Goal: Information Seeking & Learning: Learn about a topic

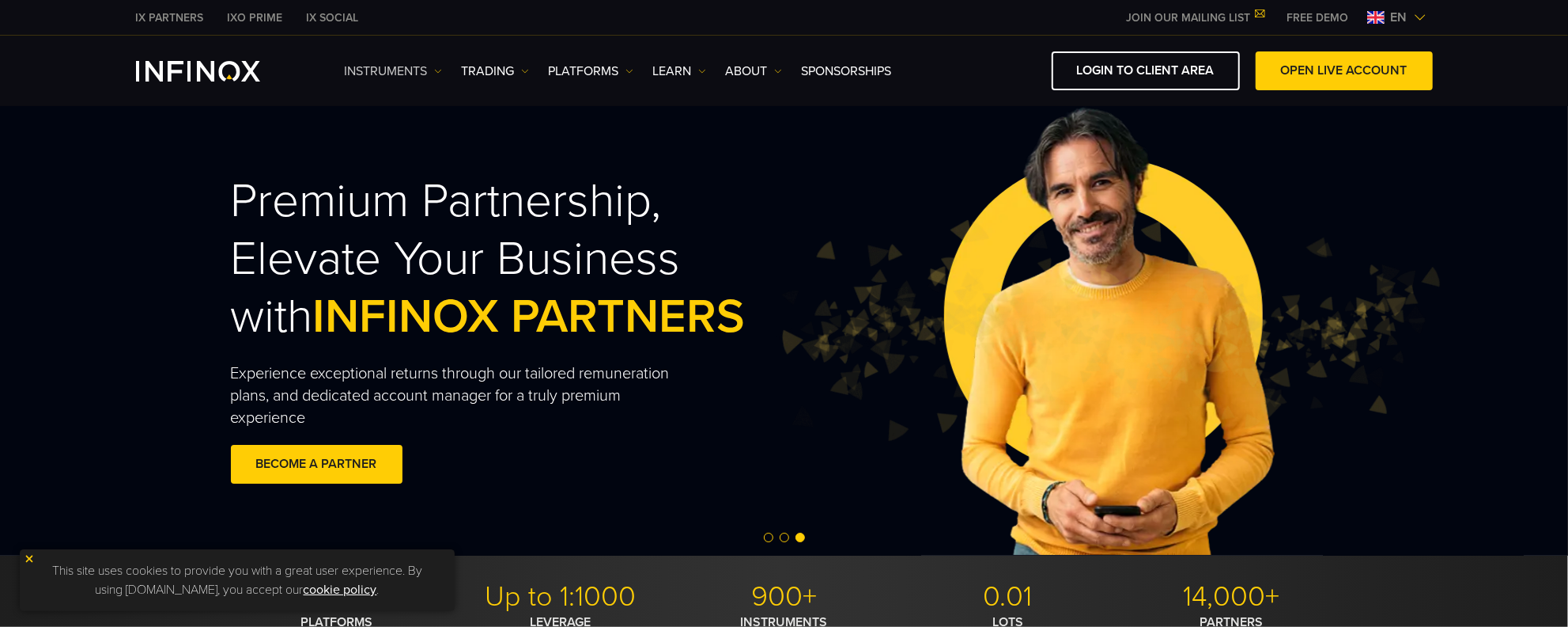
click at [442, 70] on img at bounding box center [437, 71] width 7 height 8
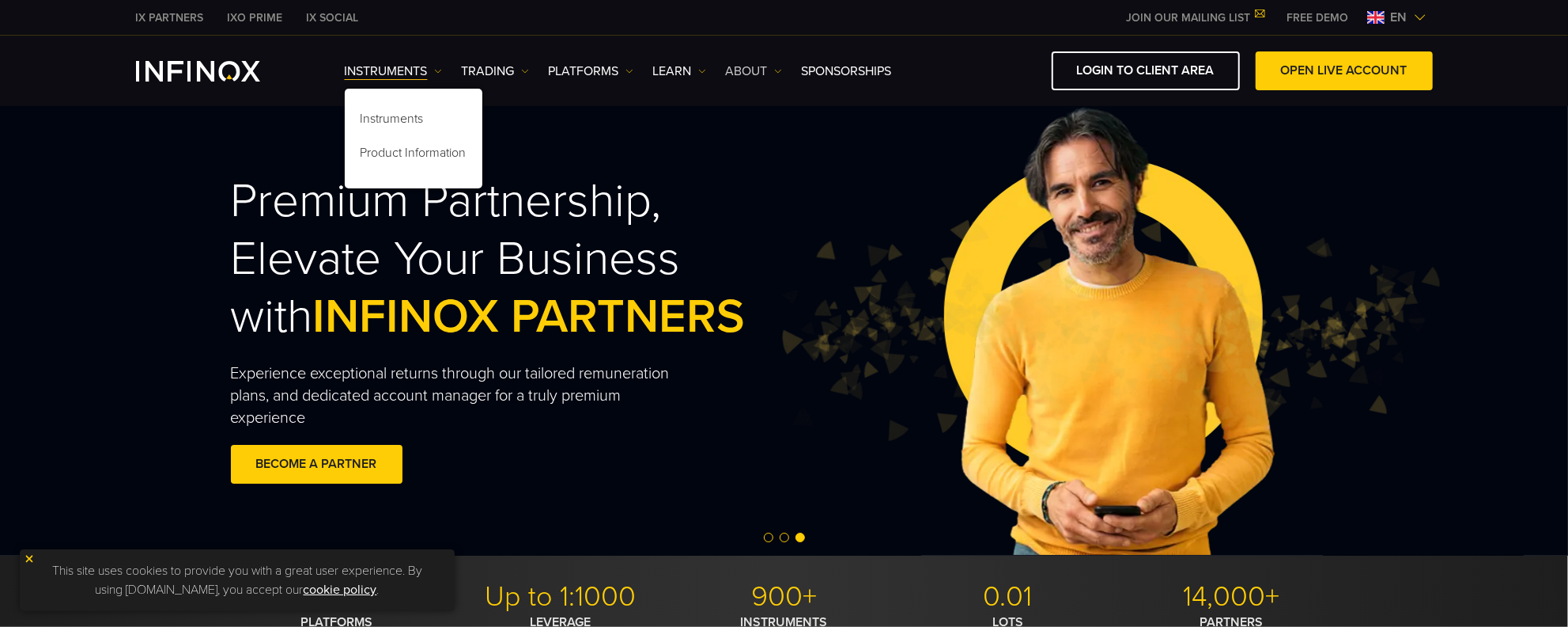
click at [778, 63] on link "ABOUT" at bounding box center [753, 71] width 56 height 19
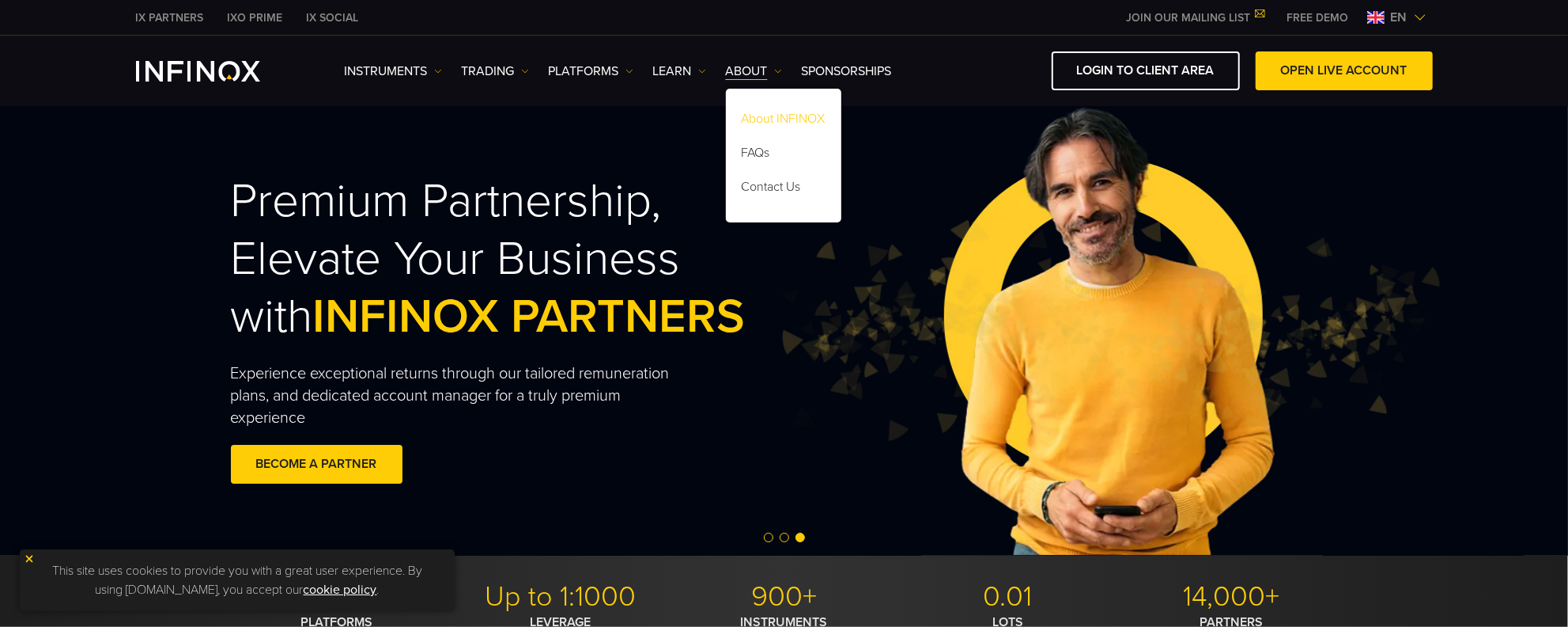
click at [785, 114] on link "About INFINOX" at bounding box center [783, 121] width 116 height 34
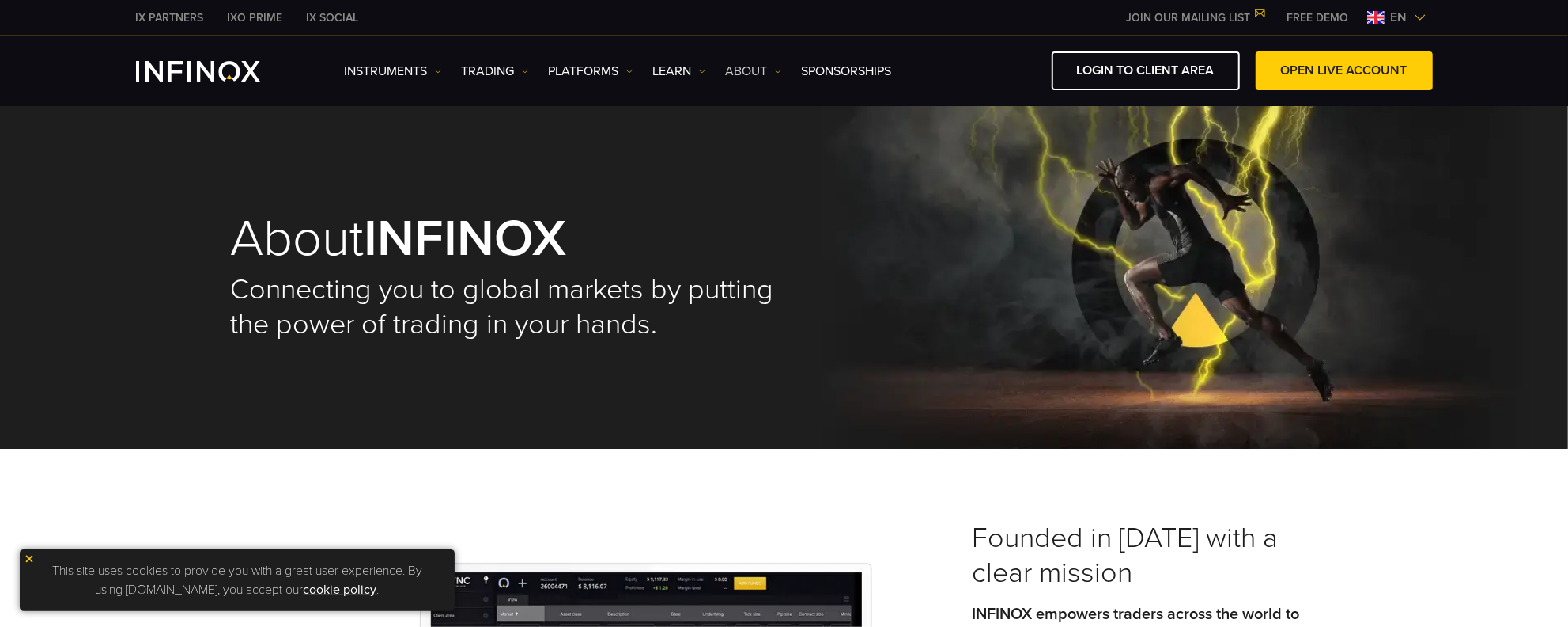
click at [773, 71] on link "ABOUT" at bounding box center [753, 71] width 56 height 19
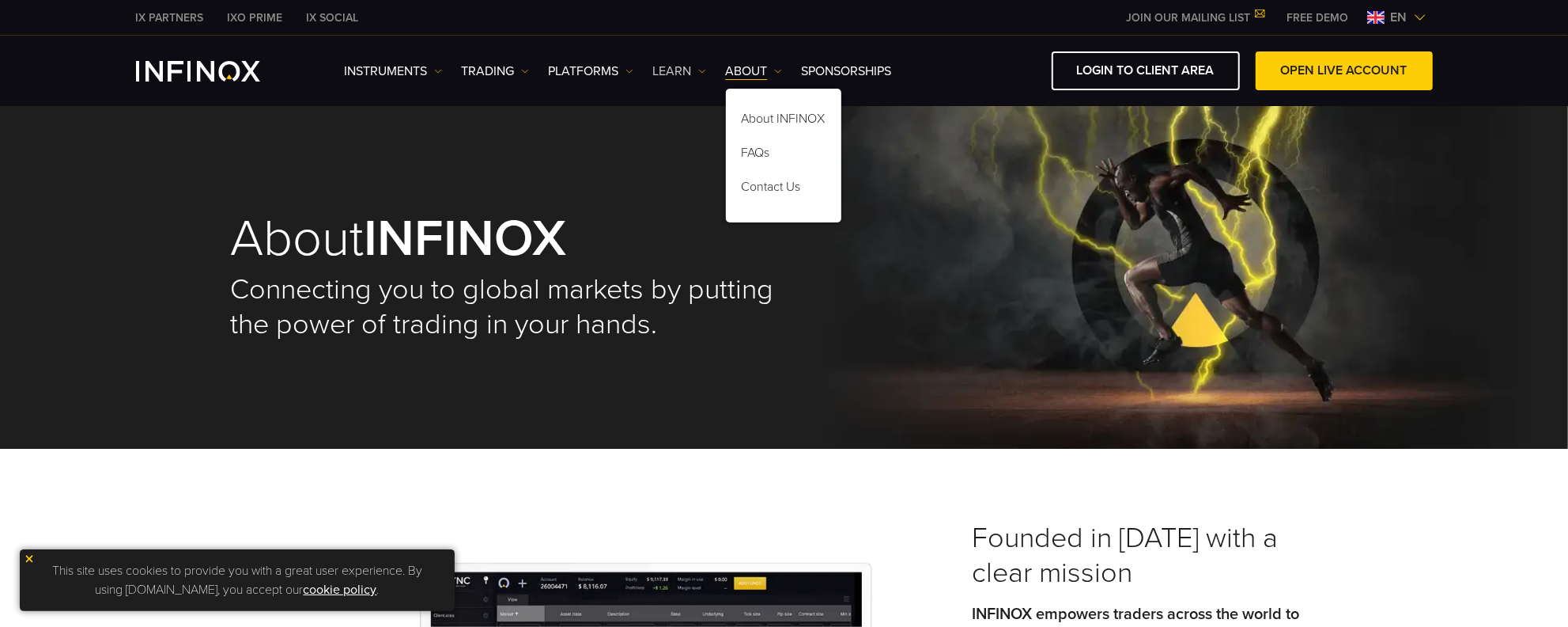
click at [706, 65] on link "Learn" at bounding box center [680, 71] width 53 height 19
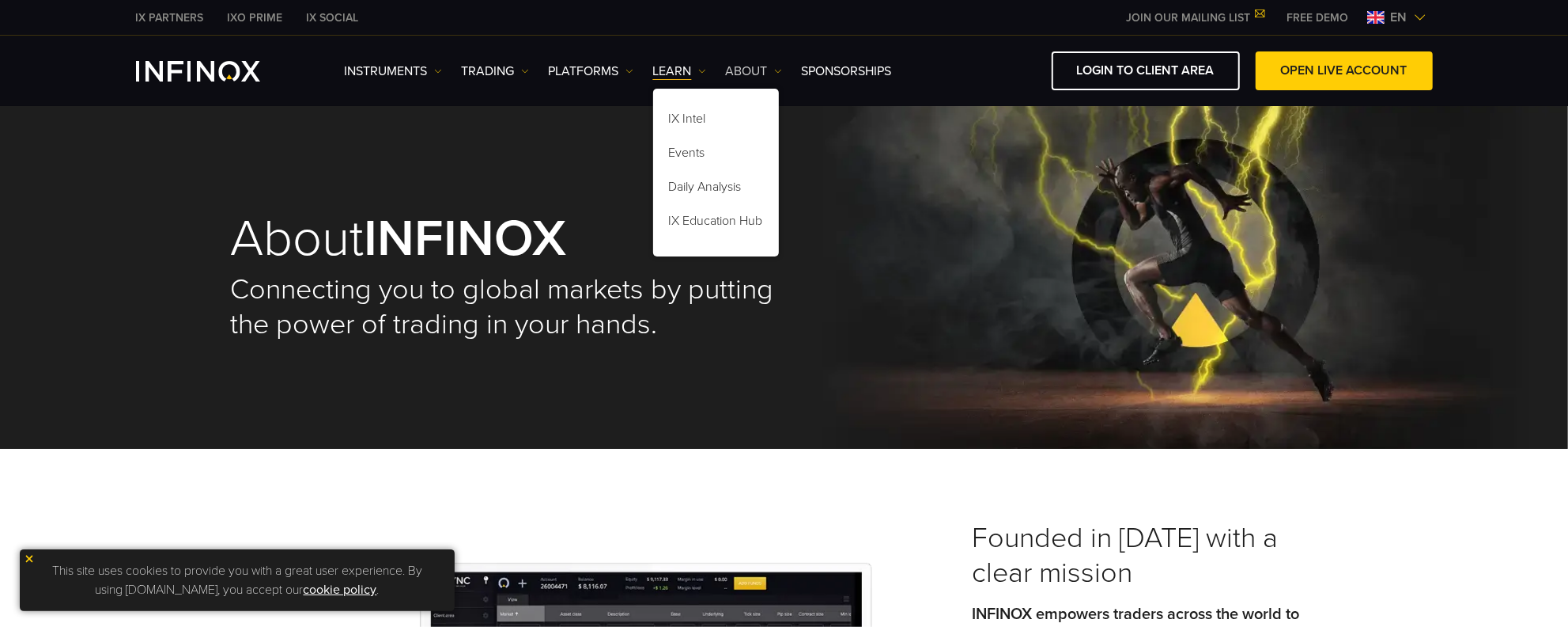
click at [774, 65] on link "ABOUT" at bounding box center [753, 71] width 56 height 19
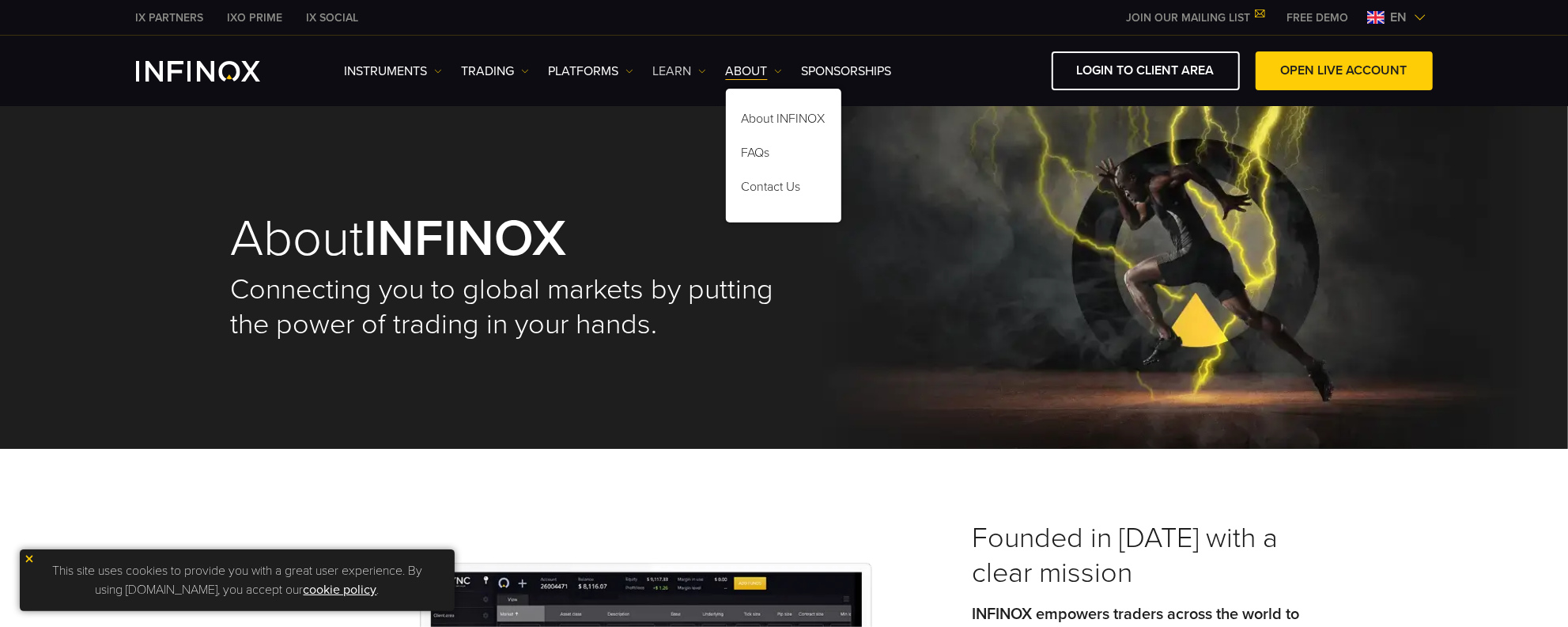
click at [703, 68] on img at bounding box center [702, 71] width 7 height 8
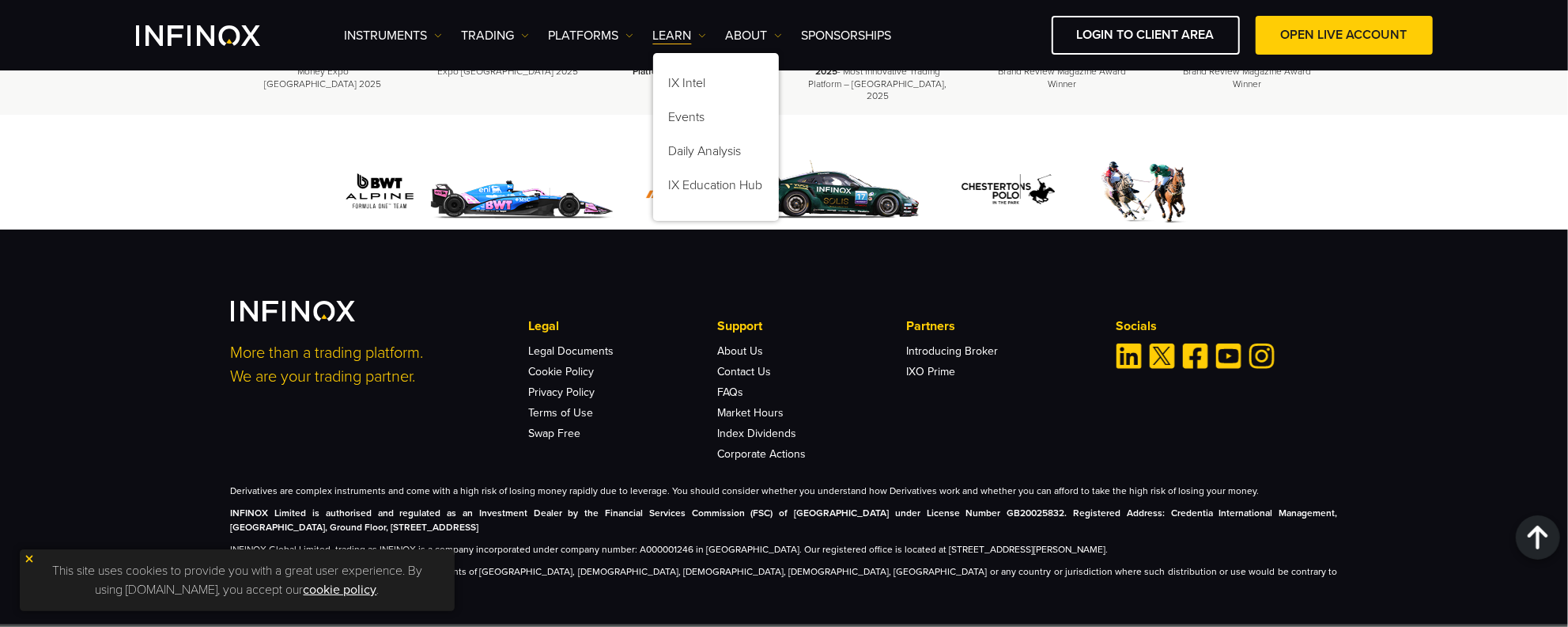
scroll to position [5946, 0]
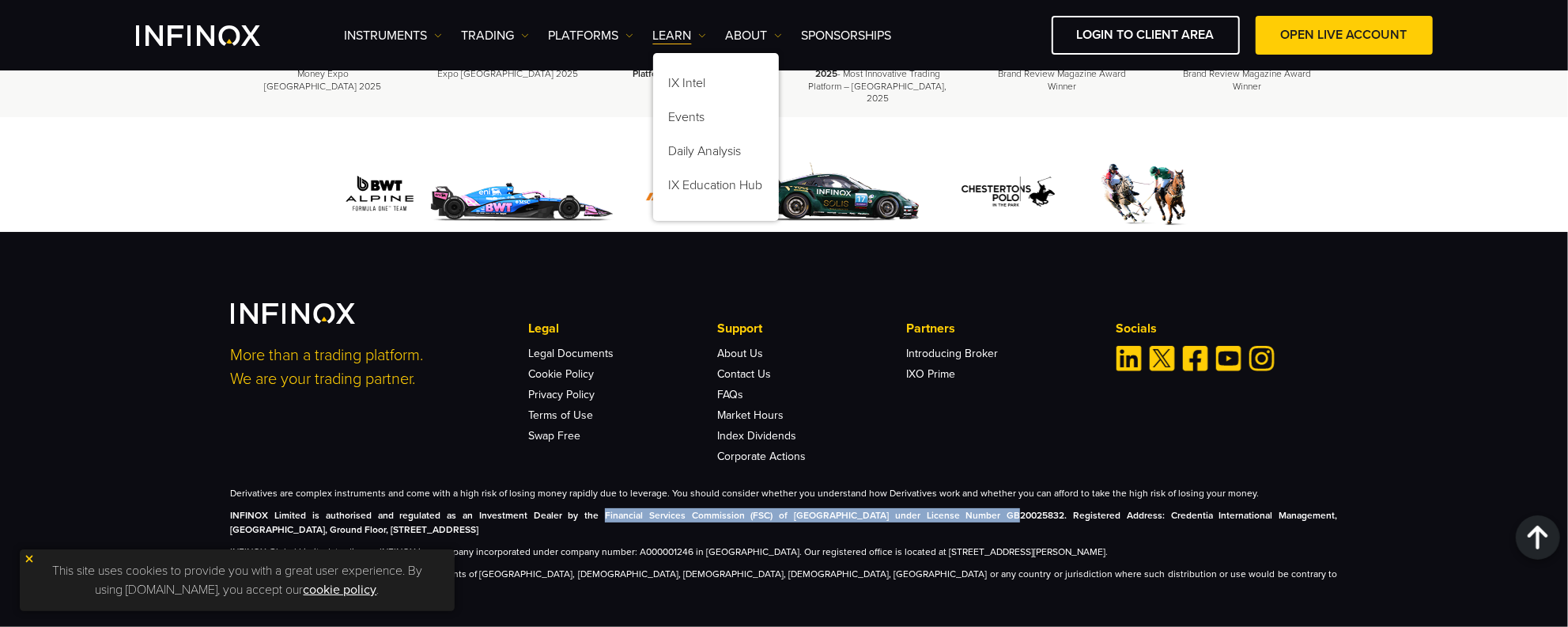
drag, startPoint x: 561, startPoint y: 500, endPoint x: 931, endPoint y: 502, distance: 370.0
click at [931, 509] on strong "INFINOX Limited is authorised and regulated as an Investment Dealer by the Fina…" at bounding box center [784, 522] width 1107 height 25
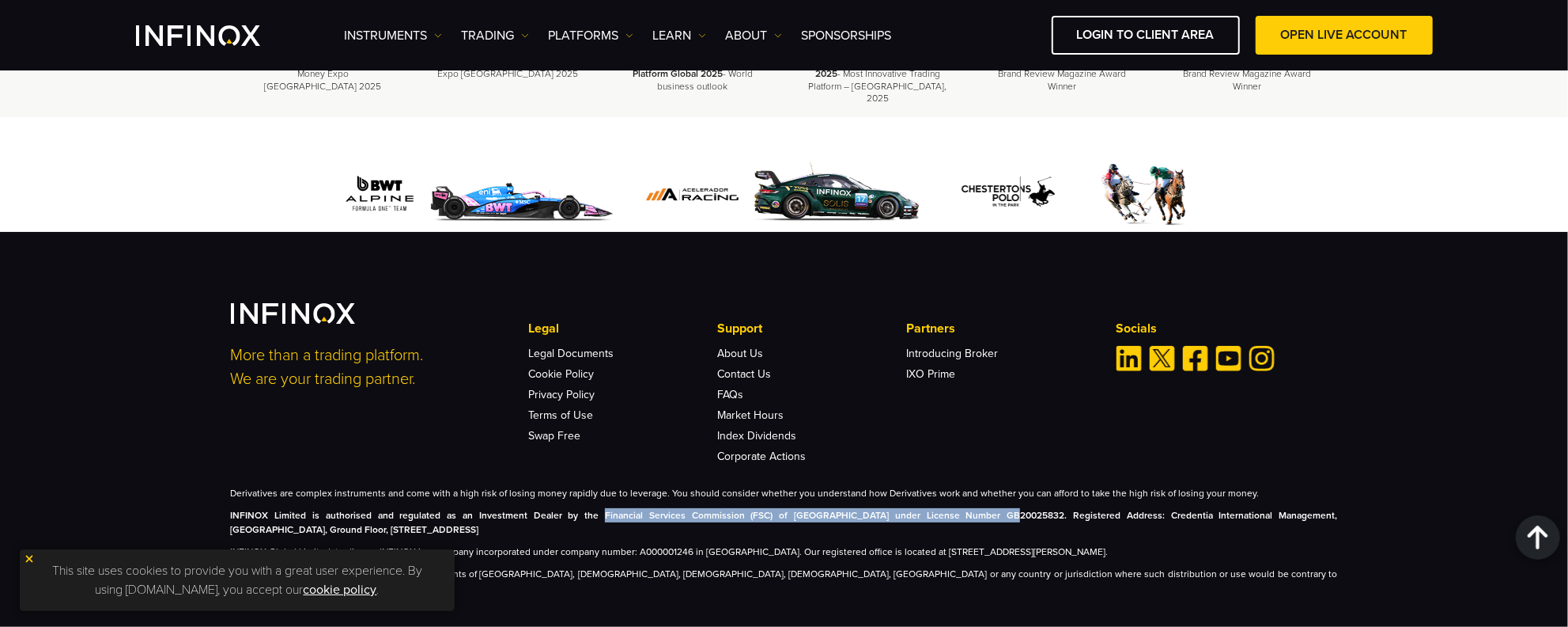
scroll to position [0, 0]
